Goal: Use online tool/utility: Use online tool/utility

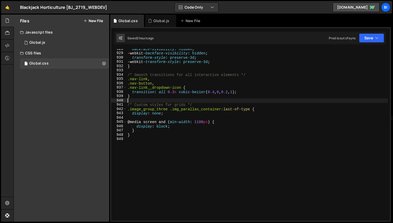
click at [160, 101] on div "backface-visibility : hidden ; -webkit- backface-visibility : hidden ; transfor…" at bounding box center [257, 137] width 261 height 180
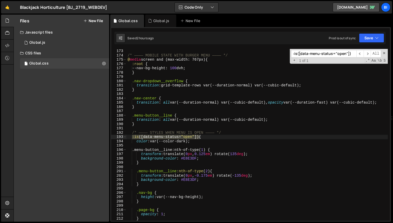
scroll to position [738, 0]
type input ":is([data-menu-status="open"])"
click at [221, 137] on div "/* ———— MOBILE STATE WITH BURGER MENU ———— */ @ media screen and (max-width: 76…" at bounding box center [257, 139] width 261 height 180
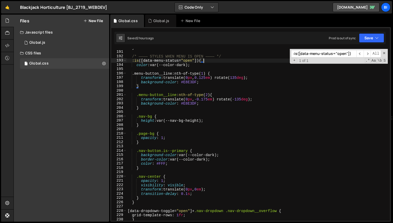
scroll to position [850, 0]
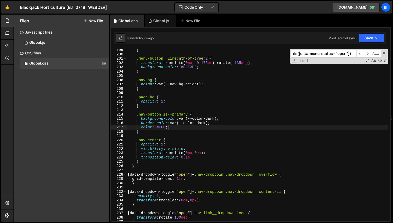
click at [173, 128] on div "} .menu-button__line :nth-of-type ( 2 ) { transform : translate( 0 px , -0.175 …" at bounding box center [257, 138] width 261 height 180
click at [162, 125] on div "} .menu-button__line :nth-of-type ( 2 ) { transform : translate( 0 px , -0.175 …" at bounding box center [257, 138] width 261 height 180
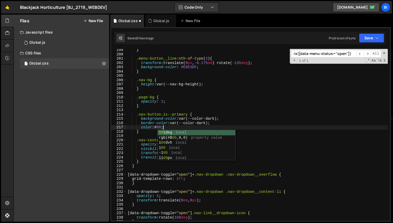
scroll to position [0, 2]
click at [218, 121] on div "} .menu-button__line :nth-of-type ( 2 ) { transform : translate( 0 px , -0.175 …" at bounding box center [257, 138] width 261 height 180
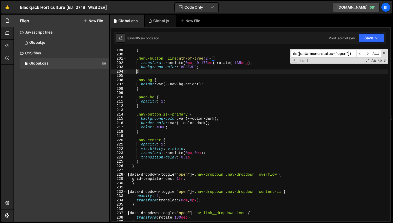
click at [136, 71] on div "} .menu-button__line :nth-of-type ( 2 ) { transform : translate( 0 px , -0.175 …" at bounding box center [257, 138] width 261 height 180
type textarea "}"
paste input ".menu-button"
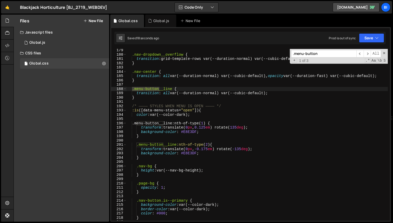
scroll to position [764, 0]
type input ".menu-button"
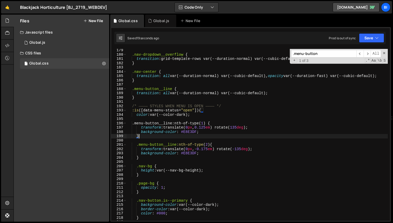
click at [194, 138] on div ".nav-dropdown__overflow { transition : grid-template-rows var(--duration-normal…" at bounding box center [257, 138] width 261 height 180
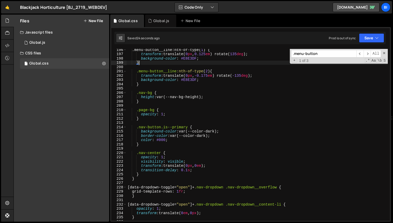
scroll to position [765, 0]
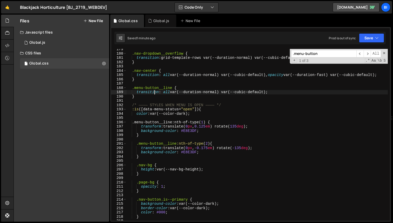
click at [155, 92] on div ".nav-dropdown__overflow { transition : grid-template-rows var(--duration-normal…" at bounding box center [257, 137] width 261 height 180
type textarea "transition: all var(--duration-normal) var(--cubic-default);"
paste input "__line:nth-of-type(1)"
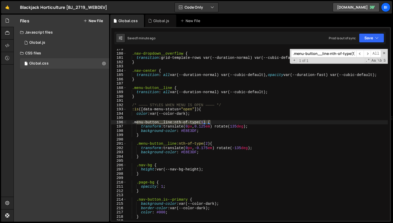
type input ".menu-button__line:nth-of-type(1)"
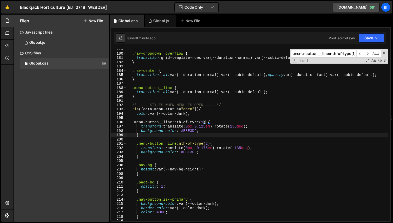
click at [227, 134] on div ".nav-dropdown__overflow { transition : grid-template-rows var(--duration-normal…" at bounding box center [257, 137] width 261 height 180
click at [191, 130] on div ".nav-dropdown__overflow { transition : grid-template-rows var(--duration-normal…" at bounding box center [257, 137] width 261 height 180
click at [185, 151] on div ".nav-dropdown__overflow { transition : grid-template-rows var(--duration-normal…" at bounding box center [257, 137] width 261 height 180
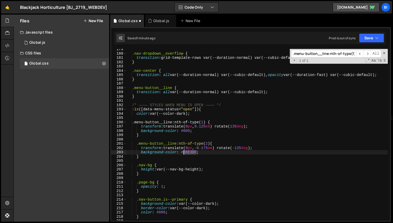
click at [185, 151] on div ".nav-dropdown__overflow { transition : grid-template-rows var(--duration-normal…" at bounding box center [257, 137] width 261 height 180
click at [228, 142] on div ".nav-dropdown__overflow { transition : grid-template-rows var(--duration-normal…" at bounding box center [257, 137] width 261 height 180
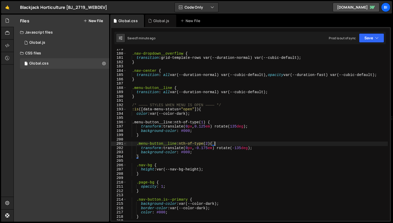
click at [163, 89] on div ".nav-dropdown__overflow { transition : grid-template-rows var(--duration-normal…" at bounding box center [257, 137] width 261 height 180
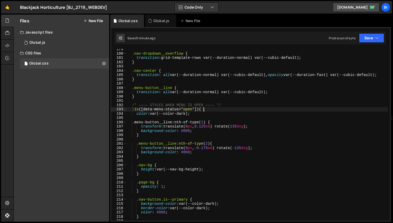
click at [232, 109] on div ".nav-dropdown__overflow { transition : grid-template-rows var(--duration-normal…" at bounding box center [257, 137] width 261 height 180
click at [219, 143] on div ".nav-dropdown__overflow { transition : grid-template-rows var(--duration-normal…" at bounding box center [257, 137] width 261 height 180
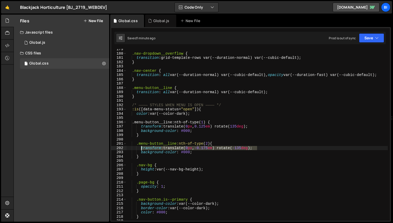
drag, startPoint x: 260, startPoint y: 147, endPoint x: 141, endPoint y: 147, distance: 118.3
click at [141, 147] on div ".nav-dropdown__overflow { transition : grid-template-rows var(--duration-normal…" at bounding box center [257, 137] width 261 height 180
paste textarea "late(0px, -0.20rem) rotate(-135deg)"
click at [178, 150] on div ".nav-dropdown__overflow { transition : grid-template-rows var(--duration-normal…" at bounding box center [257, 137] width 261 height 180
drag, startPoint x: 166, startPoint y: 149, endPoint x: 255, endPoint y: 148, distance: 88.9
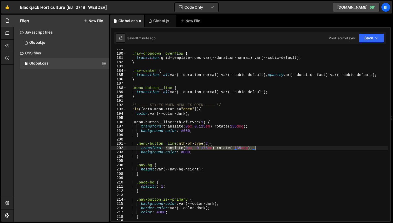
click at [255, 148] on div ".nav-dropdown__overflow { transition : grid-template-rows var(--duration-normal…" at bounding box center [257, 137] width 261 height 180
paste textarea "20r"
click at [254, 142] on div ".nav-dropdown__overflow { transition : grid-template-rows var(--duration-normal…" at bounding box center [257, 137] width 261 height 180
click at [222, 149] on div ".nav-dropdown__overflow { transition : grid-template-rows var(--duration-normal…" at bounding box center [257, 137] width 261 height 180
type textarea "transform: translate(0px, -0.20rem) rotate(-135deg);"
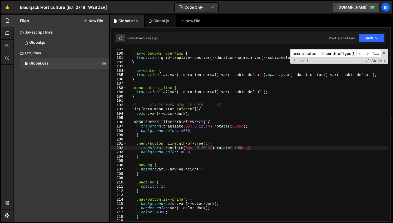
paste input "nav-dropdown__img"
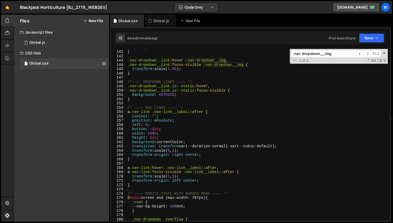
scroll to position [602, 0]
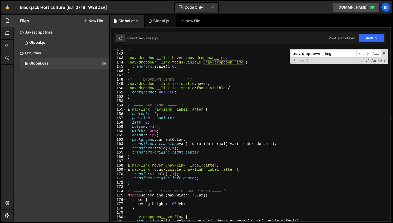
type input ".nav-dropdown__img"
click at [169, 74] on div "} .nav-dropdown__link :hover .nav-dropdown__img , .nav-dropdown__link :focus-vi…" at bounding box center [257, 137] width 261 height 180
paste input "var(--nav-bg-height)"
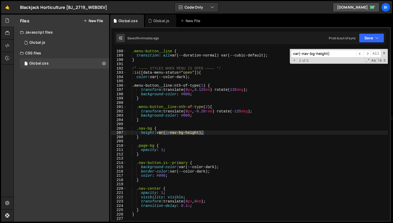
type input "var(--nav-bg-height)"
click at [238, 128] on div ".menu-button__line { transition : all var(--duration-normal) var(--cubic-defaul…" at bounding box center [257, 139] width 261 height 180
click at [232, 130] on div ".menu-button__line { transition : all var(--duration-normal) var(--cubic-defaul…" at bounding box center [257, 139] width 261 height 180
click at [227, 133] on div ".menu-button__line { transition : all var(--duration-normal) var(--cubic-defaul…" at bounding box center [257, 139] width 261 height 180
type textarea "height: var(--nav-bg-height);"
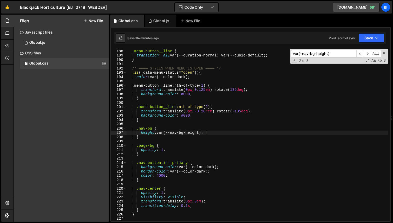
click at [197, 133] on div ".menu-button__line { transition : all var(--duration-normal) var(--cubic-defaul…" at bounding box center [257, 139] width 261 height 180
click at [173, 133] on div ".menu-button__line { transition : all var(--duration-normal) var(--cubic-defaul…" at bounding box center [257, 139] width 261 height 180
drag, startPoint x: 202, startPoint y: 132, endPoint x: 173, endPoint y: 133, distance: 29.4
click at [173, 133] on div ".menu-button__line { transition : all var(--duration-normal) var(--cubic-defaul…" at bounding box center [257, 139] width 261 height 180
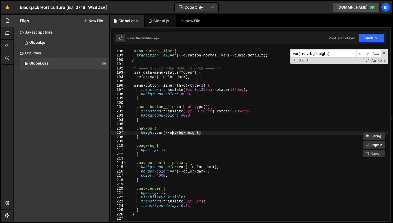
click at [224, 122] on div ".menu-button__line { transition : all var(--duration-normal) var(--cubic-defaul…" at bounding box center [257, 139] width 261 height 180
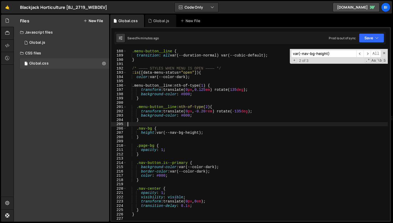
click at [329, 53] on input "var(--nav-bg-height)" at bounding box center [323, 54] width 65 height 8
paste input "nav-bg-height"
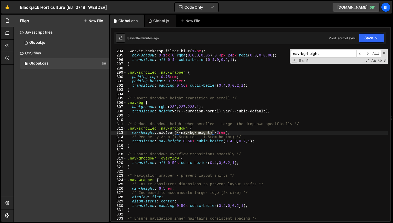
scroll to position [0, 0]
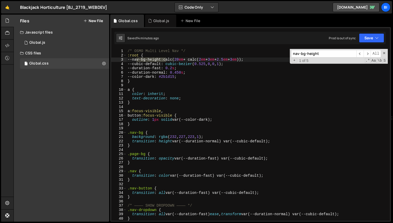
type input "nav-bg-height"
click at [185, 58] on div "/* OSMO Multi Level Nav */ :root { --nav-bg-height : calc( 20 em + calc( 2 em +…" at bounding box center [257, 139] width 261 height 180
click at [196, 77] on div "/* OSMO Multi Level Nav */ :root { --nav-bg-height : calc( 18 em + calc( 2 em +…" at bounding box center [257, 139] width 261 height 180
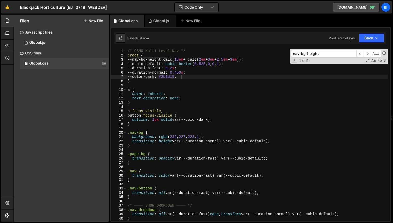
click at [385, 53] on span at bounding box center [384, 53] width 4 height 4
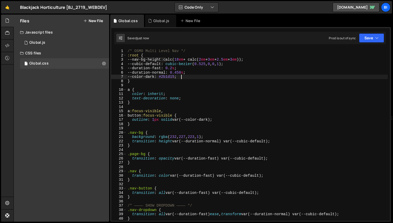
click at [185, 60] on div "/* OSMO Multi Level Nav */ :root { --nav-bg-height : calc( 18 em + calc( 2 em +…" at bounding box center [257, 139] width 261 height 180
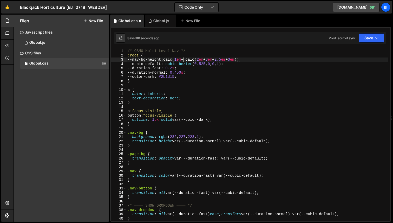
scroll to position [0, 4]
click at [193, 93] on div "/* OSMO Multi Level Nav */ :root { --nav-bg-height : calc( 16 em + calc( 2 em +…" at bounding box center [257, 139] width 261 height 180
type textarea "color: inherit;"
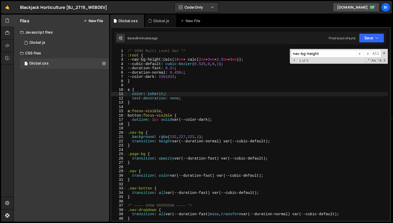
paste input "body:has([data-dropdown-toggle="open"]"
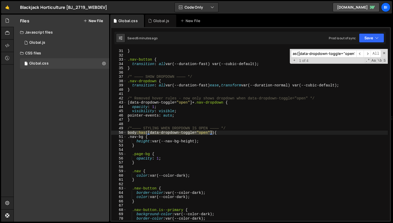
type input "body:has([data-dropdown-toggle="open"]"
click at [190, 117] on div "} .nav-button { transition : all var(--duration-fast) var(--cubic-default) ; } …" at bounding box center [257, 139] width 261 height 180
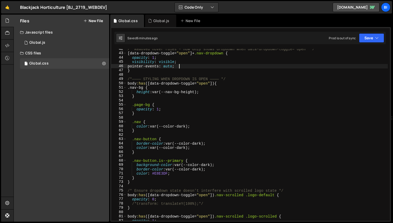
scroll to position [193, 0]
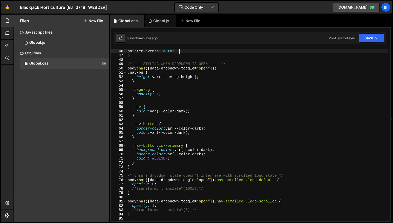
click at [202, 109] on div "visibility : visible ; pointer-events : auto ; } /*———— STYLING WHEN DROPDOWN I…" at bounding box center [257, 135] width 261 height 180
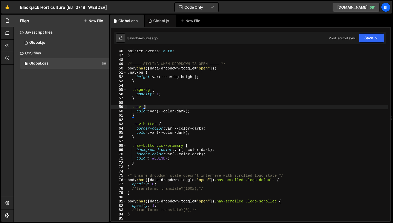
scroll to position [0, 1]
click at [185, 110] on div "visibility : visible ; pointer-events : auto ; } /*———— STYLING WHEN DROPDOWN I…" at bounding box center [257, 135] width 261 height 180
click at [165, 111] on div "visibility : visible ; pointer-events : auto ; } /*———— STYLING WHEN DROPDOWN I…" at bounding box center [257, 135] width 261 height 180
drag, startPoint x: 188, startPoint y: 110, endPoint x: 166, endPoint y: 110, distance: 22.1
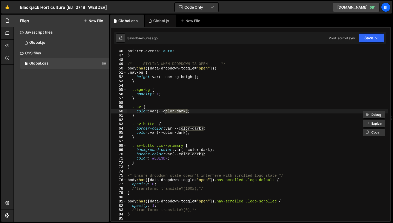
click at [166, 110] on div "visibility : visible ; pointer-events : auto ; } /*———— STYLING WHEN DROPDOWN I…" at bounding box center [257, 135] width 261 height 180
click at [209, 108] on div "visibility : visible ; pointer-events : auto ; } /*———— STYLING WHEN DROPDOWN I…" at bounding box center [257, 135] width 261 height 180
type textarea ".nav {"
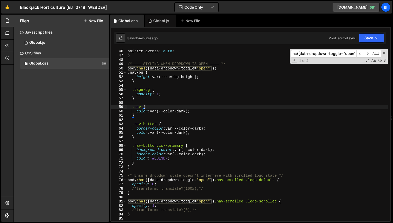
paste input "color-dark"
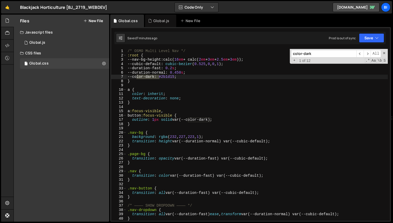
scroll to position [0, 0]
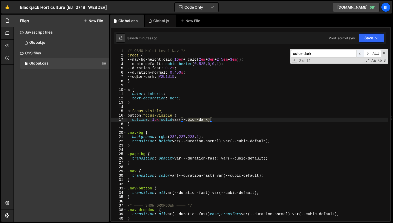
type input "color-dark"
click at [359, 54] on span "​" at bounding box center [359, 54] width 7 height 8
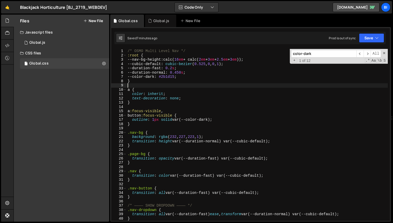
click at [185, 84] on div "/* OSMO Multi Level Nav */ :root { --nav-bg-height : calc( 16 em + calc( 2 em +…" at bounding box center [257, 139] width 261 height 180
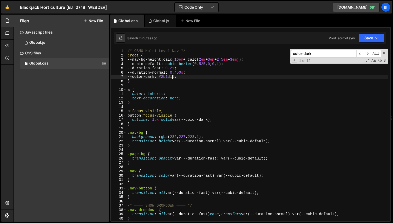
click at [172, 77] on div "/* OSMO Multi Level Nav */ :root { --nav-bg-height : calc( 16 em + calc( 2 em +…" at bounding box center [257, 139] width 261 height 180
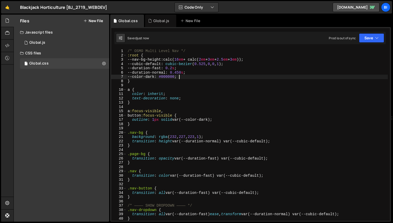
click at [231, 91] on div "/* OSMO Multi Level Nav */ :root { --nav-bg-height : calc( 16 em + calc( 2 em +…" at bounding box center [257, 139] width 261 height 180
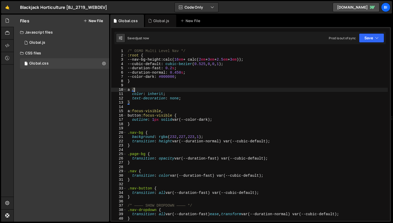
scroll to position [0, 0]
click at [232, 90] on div "/* OSMO Multi Level Nav */ :root { --nav-bg-height : calc( 16 em + calc( 2 em +…" at bounding box center [257, 139] width 261 height 180
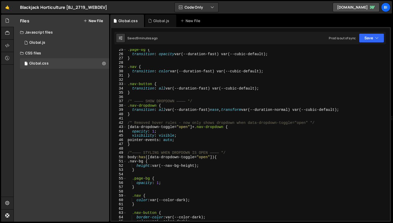
scroll to position [0, 0]
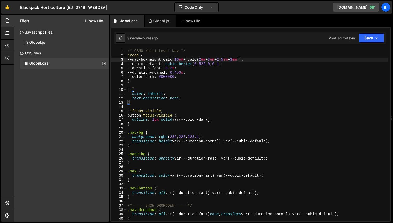
click at [185, 59] on div "/* OSMO Multi Level Nav */ :root { --nav-bg-height : calc( 16 em + calc( 2 em +…" at bounding box center [257, 139] width 261 height 180
click at [241, 100] on div "/* OSMO Multi Level Nav */ :root { --nav-bg-height : calc( 18 em + calc( 2 em +…" at bounding box center [257, 139] width 261 height 180
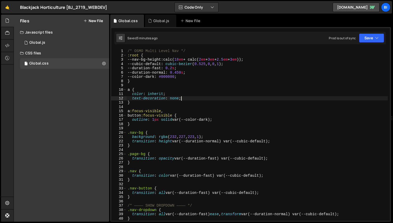
click at [257, 158] on div "/* OSMO Multi Level Nav */ :root { --nav-bg-height : calc( 18 em + calc( 2 em +…" at bounding box center [257, 139] width 261 height 180
type textarea "transition: opacity var(--duration-fast) var(--cubic-default);"
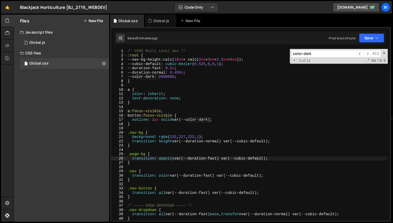
paste input "[data-dropdown-toggle="open"] .nav-link__dropdown-icon"
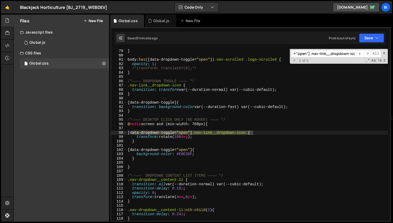
scroll to position [334, 0]
type input "[data-dropdown-toggle="open"] .nav-link__dropdown-icon"
click at [255, 139] on div "} body :has ([ data-dropdown-toggle = " open " ]) .nav-scrolled .logo-scrolled …" at bounding box center [257, 139] width 261 height 180
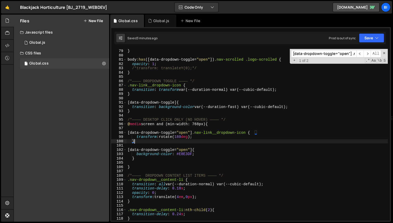
click at [220, 137] on div "} body :has ([ data-dropdown-toggle = " open " ]) .nav-scrolled .logo-scrolled …" at bounding box center [257, 139] width 261 height 180
drag, startPoint x: 192, startPoint y: 135, endPoint x: 161, endPoint y: 136, distance: 30.9
click at [161, 136] on div "} body :has ([ data-dropdown-toggle = " open " ]) .nav-scrolled .logo-scrolled …" at bounding box center [257, 139] width 261 height 180
paste textarea "translateY(5px)"
click at [252, 142] on div "} body :has ([ data-dropdown-toggle = " open " ]) .nav-scrolled .logo-scrolled …" at bounding box center [257, 139] width 261 height 180
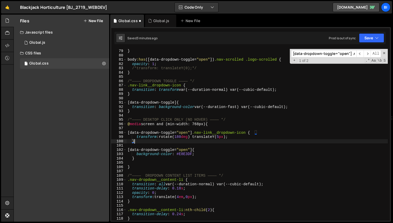
type textarea "}"
click at [384, 53] on span at bounding box center [384, 53] width 4 height 4
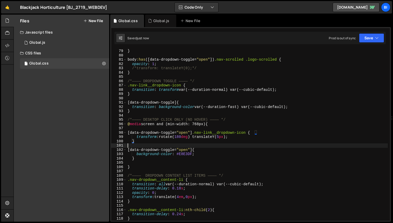
click at [242, 144] on div "} body :has ([ data-dropdown-toggle = " open " ]) .nav-scrolled .logo-scrolled …" at bounding box center [257, 139] width 261 height 180
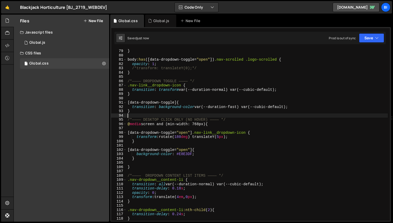
click at [249, 114] on div "} body :has ([ data-dropdown-toggle = " open " ]) .nav-scrolled .logo-scrolled …" at bounding box center [257, 139] width 261 height 180
click at [202, 90] on div "} body :has ([ data-dropdown-toggle = " open " ]) .nav-scrolled .logo-scrolled …" at bounding box center [257, 139] width 261 height 180
type textarea "transition: transform var(--duration-normal) var(--cubic-default);"
